Goal: Information Seeking & Learning: Learn about a topic

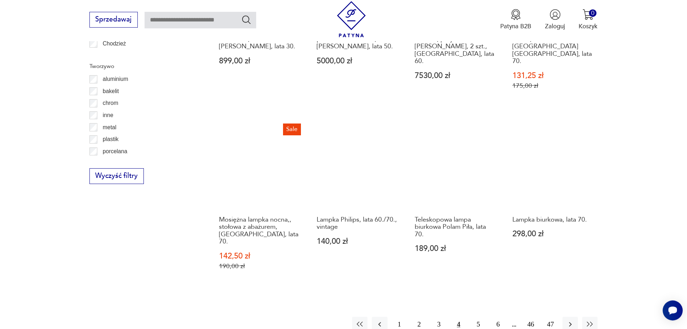
scroll to position [862, 0]
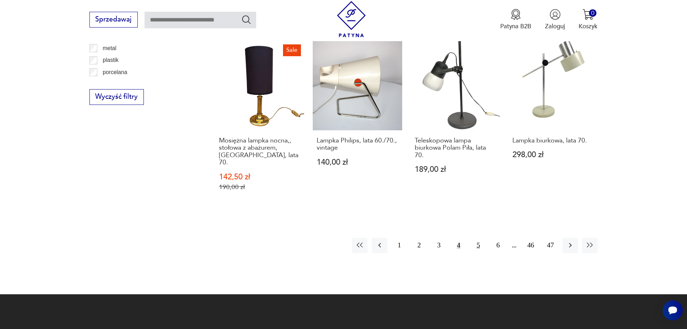
click at [475, 237] on button "5" at bounding box center [477, 244] width 15 height 15
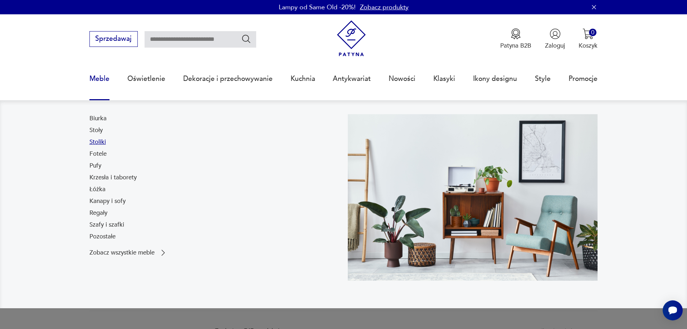
click at [104, 145] on link "Stoliki" at bounding box center [97, 142] width 16 height 9
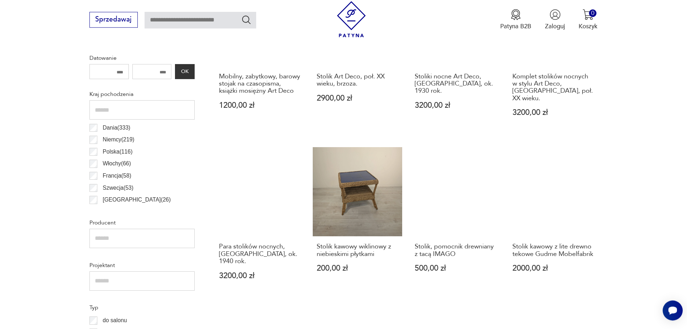
scroll to position [577, 0]
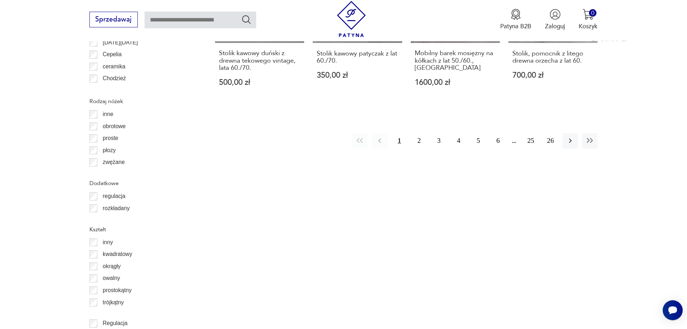
scroll to position [968, 0]
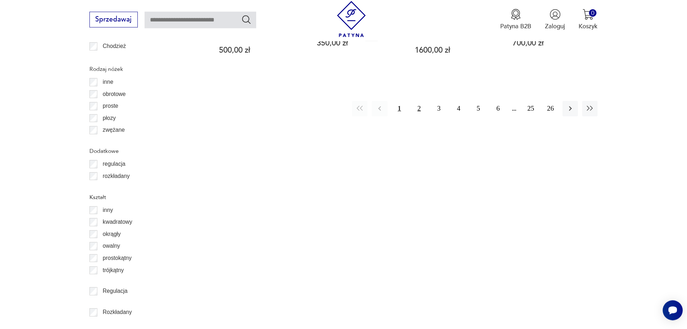
click at [423, 101] on button "2" at bounding box center [418, 108] width 15 height 15
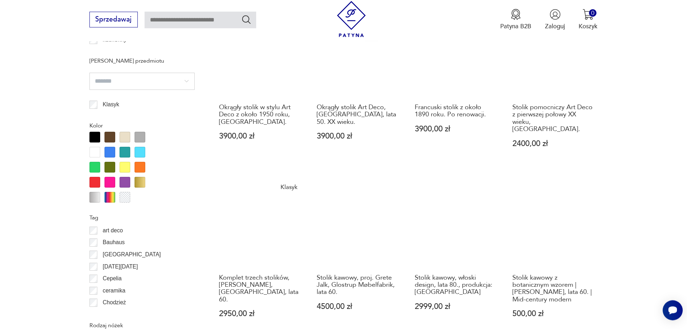
scroll to position [749, 0]
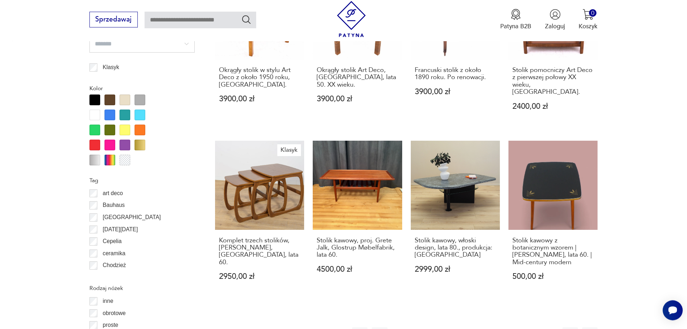
click at [441, 327] on button "3" at bounding box center [438, 334] width 15 height 15
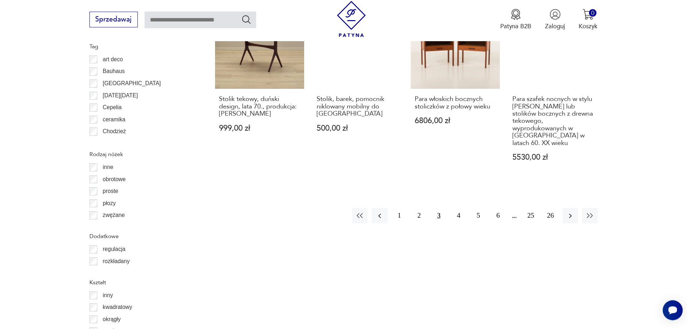
scroll to position [931, 0]
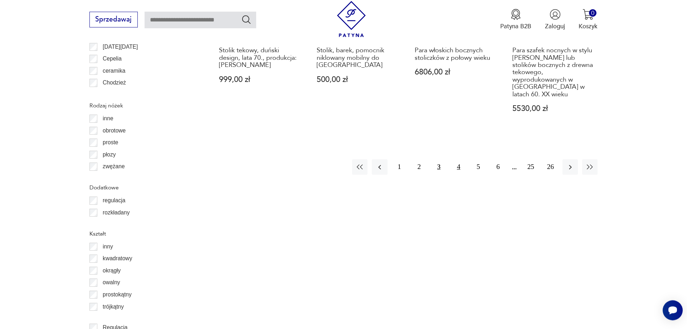
click at [459, 159] on button "4" at bounding box center [458, 166] width 15 height 15
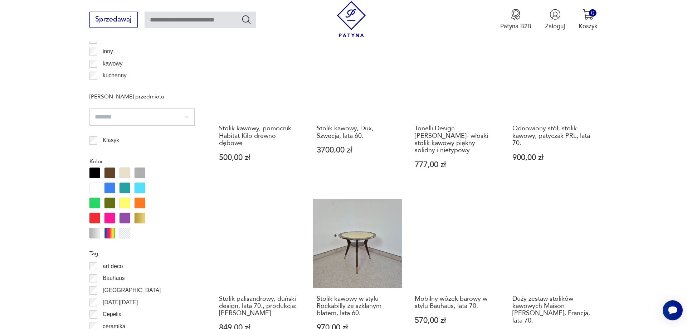
scroll to position [785, 0]
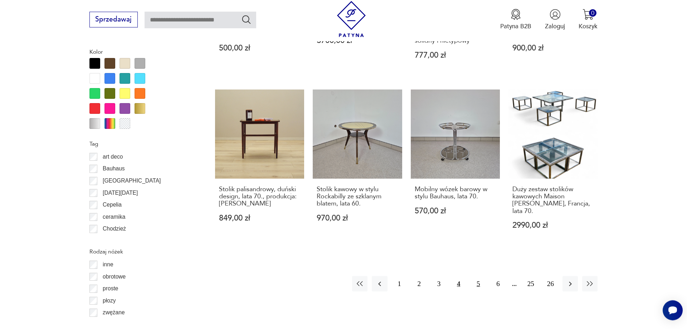
click at [477, 276] on button "5" at bounding box center [477, 283] width 15 height 15
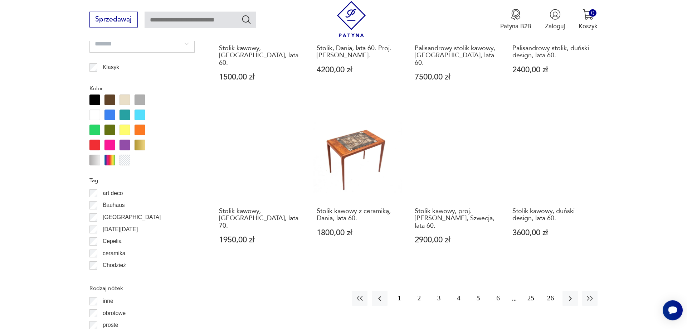
scroll to position [895, 0]
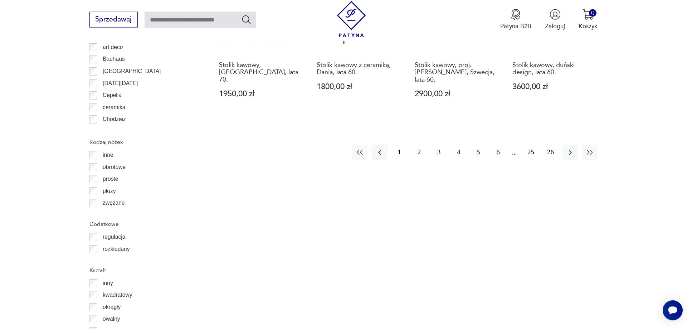
click at [498, 144] on button "6" at bounding box center [497, 151] width 15 height 15
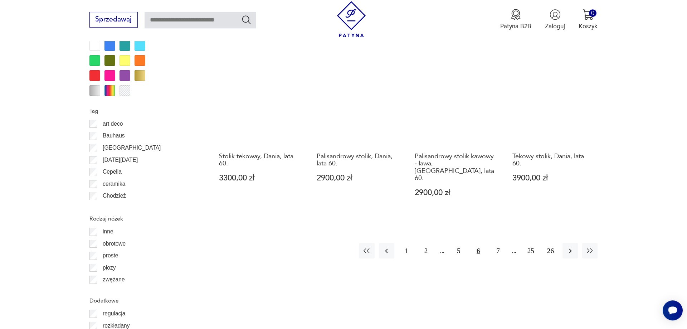
scroll to position [822, 0]
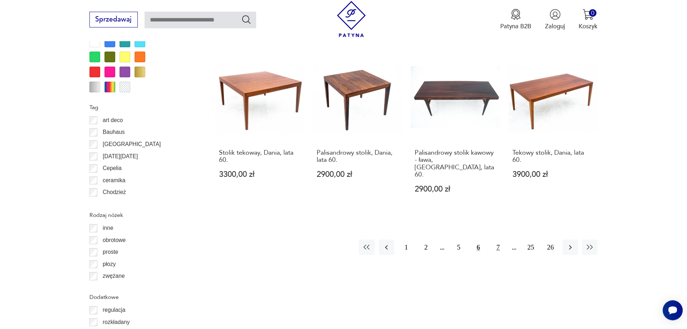
click at [501, 239] on button "7" at bounding box center [497, 246] width 15 height 15
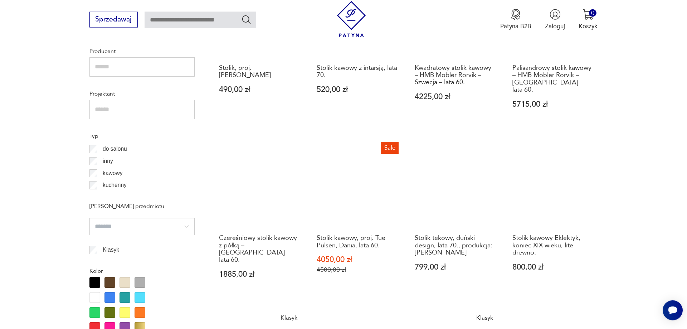
scroll to position [785, 0]
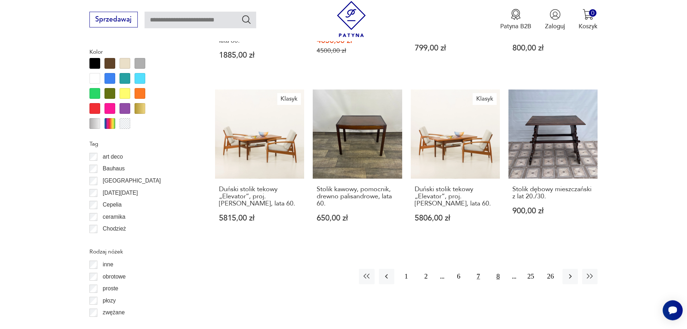
click at [497, 269] on button "8" at bounding box center [497, 276] width 15 height 15
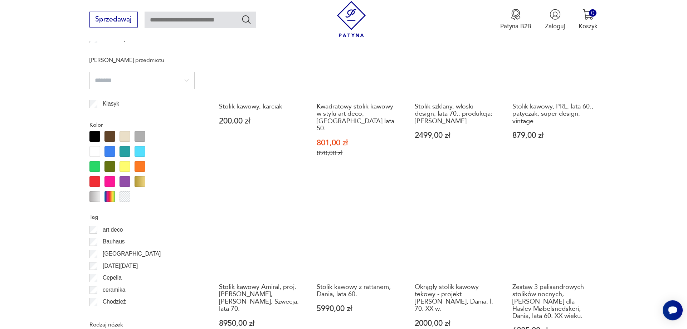
scroll to position [858, 0]
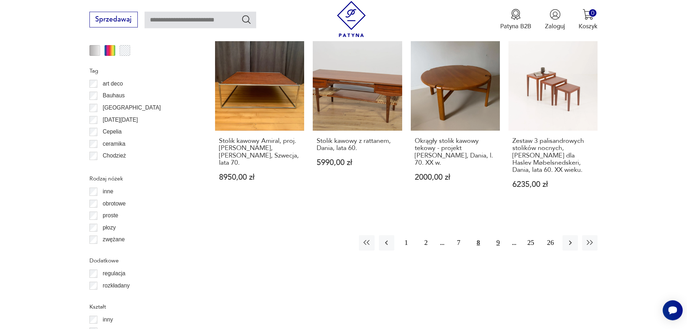
click at [501, 235] on button "9" at bounding box center [497, 242] width 15 height 15
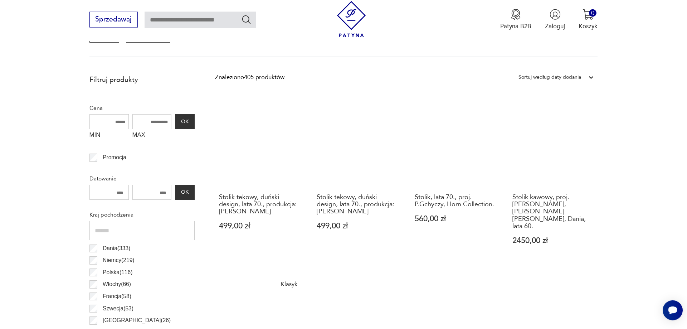
scroll to position [19, 0]
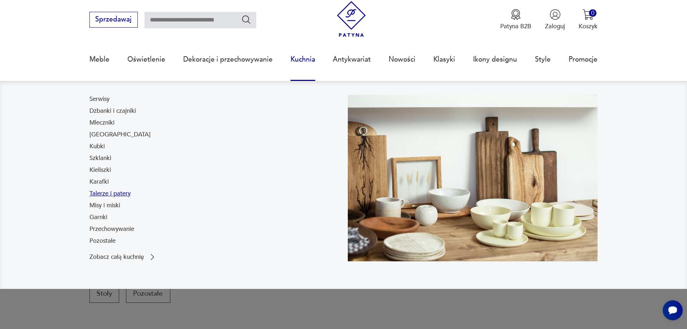
click at [113, 195] on link "Talerze i patery" at bounding box center [109, 193] width 41 height 9
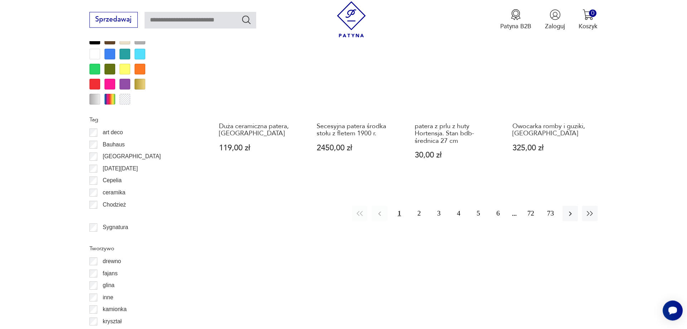
scroll to position [895, 0]
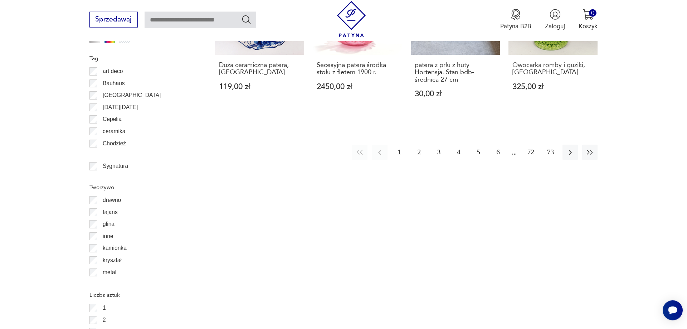
click at [423, 149] on button "2" at bounding box center [418, 151] width 15 height 15
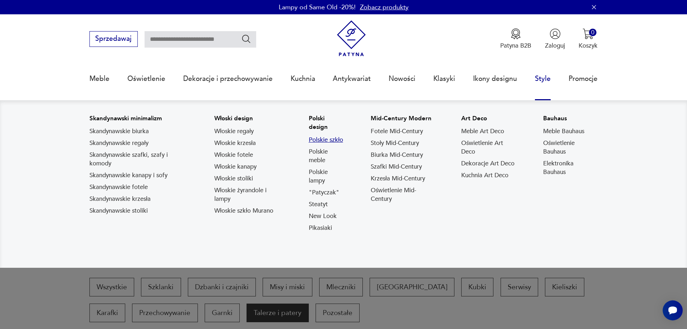
click at [320, 141] on link "Polskie szkło" at bounding box center [326, 140] width 34 height 9
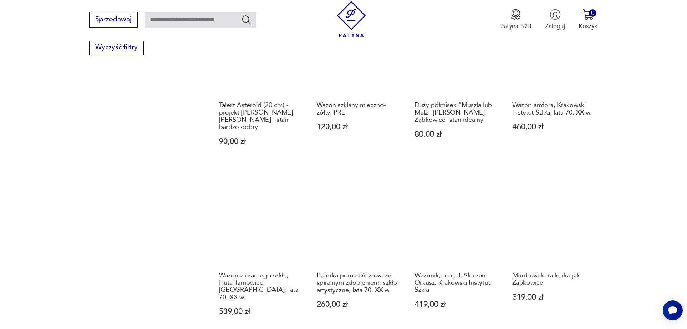
scroll to position [632, 0]
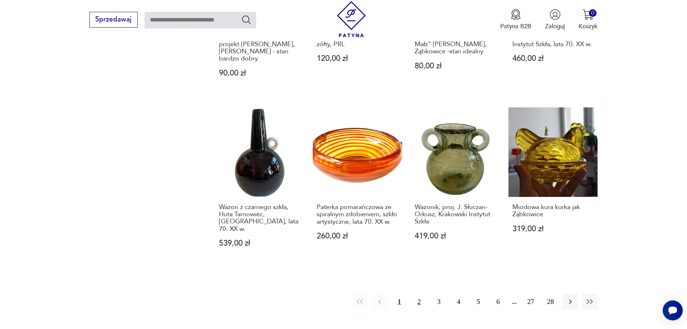
click at [424, 294] on button "2" at bounding box center [418, 301] width 15 height 15
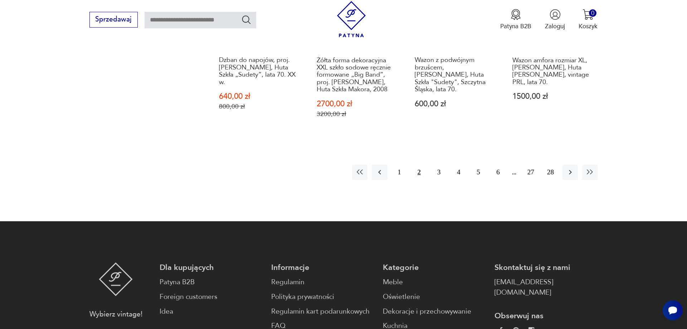
scroll to position [825, 0]
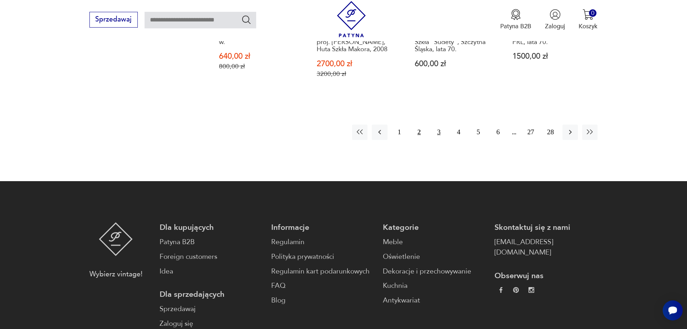
click at [441, 131] on button "3" at bounding box center [438, 131] width 15 height 15
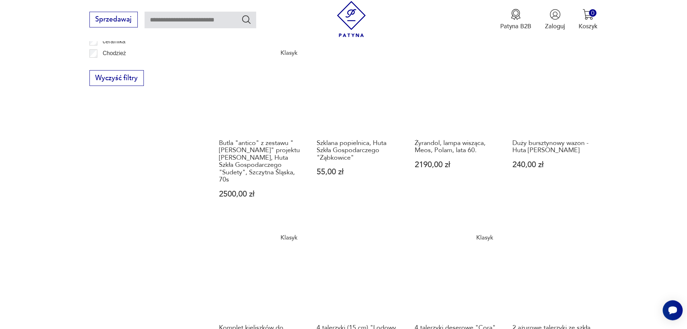
scroll to position [617, 0]
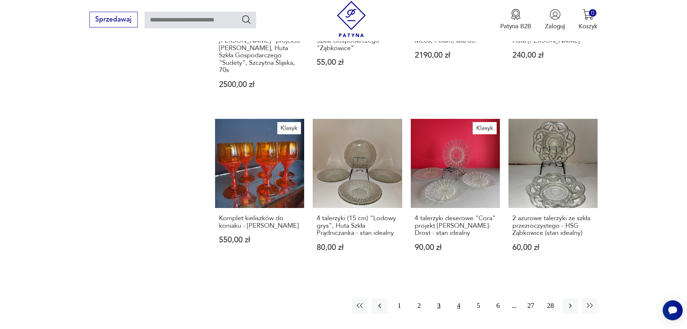
click at [458, 298] on button "4" at bounding box center [458, 305] width 15 height 15
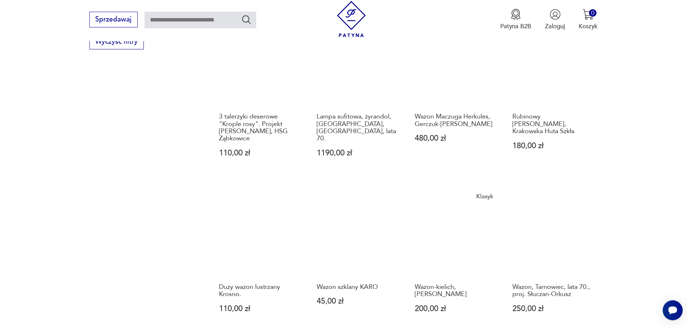
scroll to position [654, 0]
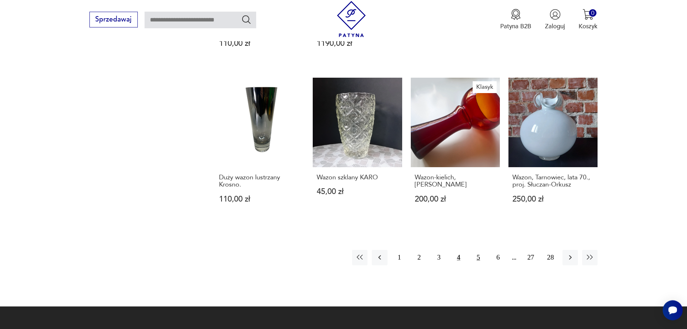
click at [478, 259] on button "5" at bounding box center [477, 257] width 15 height 15
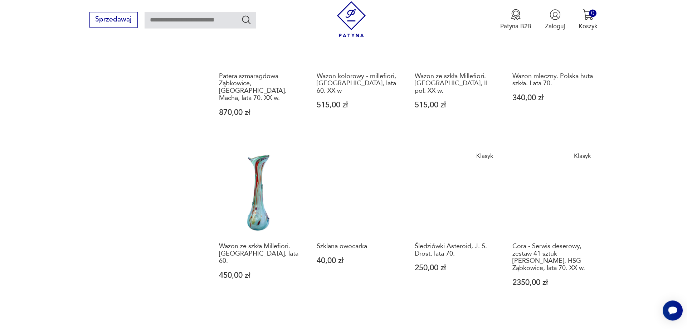
scroll to position [581, 0]
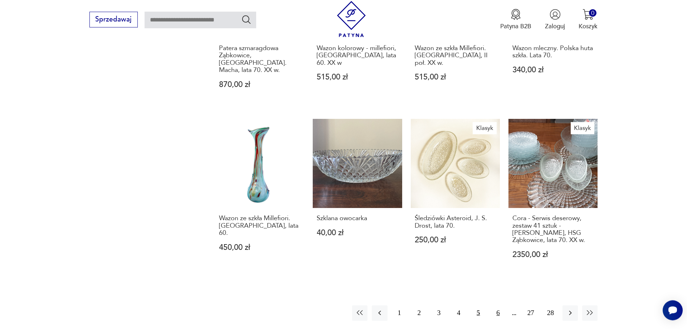
click at [501, 305] on button "6" at bounding box center [497, 312] width 15 height 15
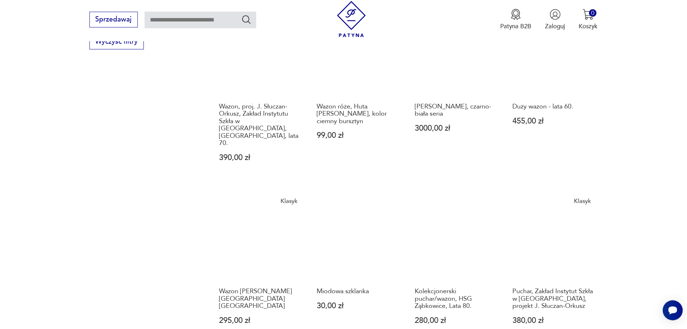
scroll to position [690, 0]
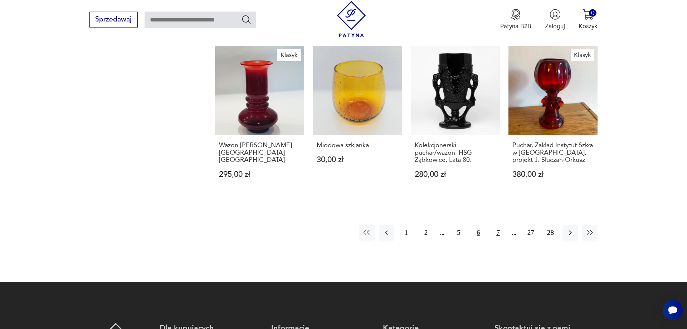
click at [501, 225] on button "7" at bounding box center [497, 232] width 15 height 15
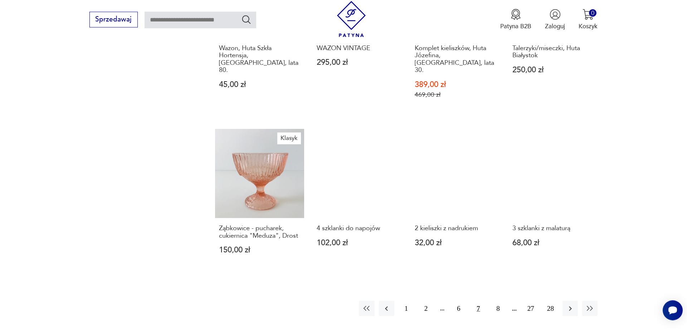
scroll to position [617, 0]
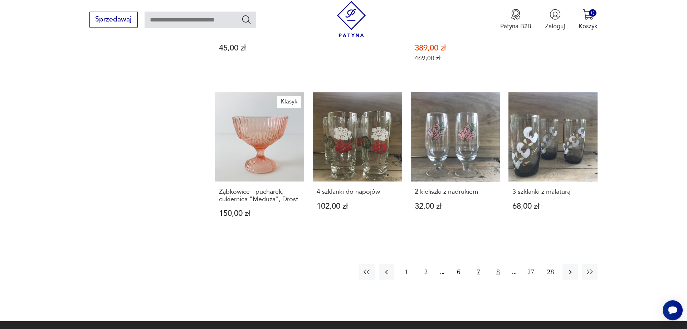
click at [498, 264] on button "8" at bounding box center [497, 271] width 15 height 15
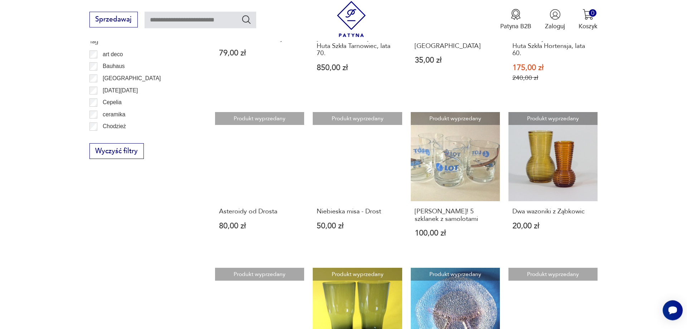
scroll to position [581, 0]
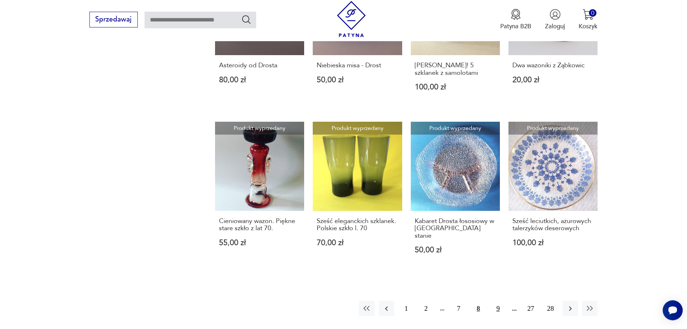
click at [499, 303] on button "9" at bounding box center [497, 307] width 15 height 15
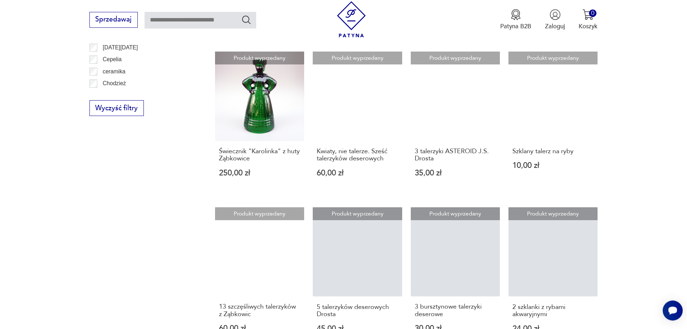
scroll to position [544, 0]
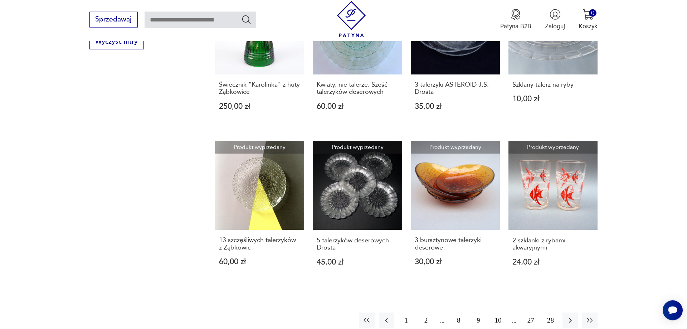
click at [497, 323] on button "10" at bounding box center [497, 319] width 15 height 15
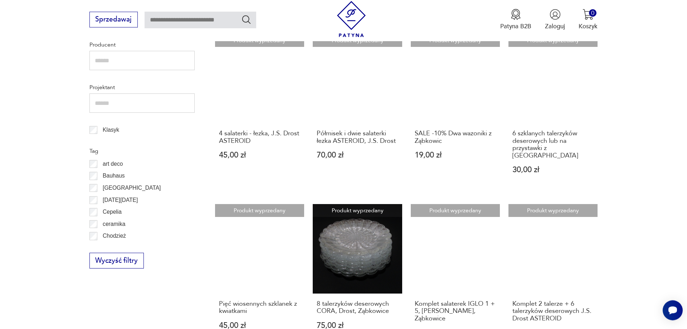
scroll to position [143, 0]
